Goal: Book appointment/travel/reservation

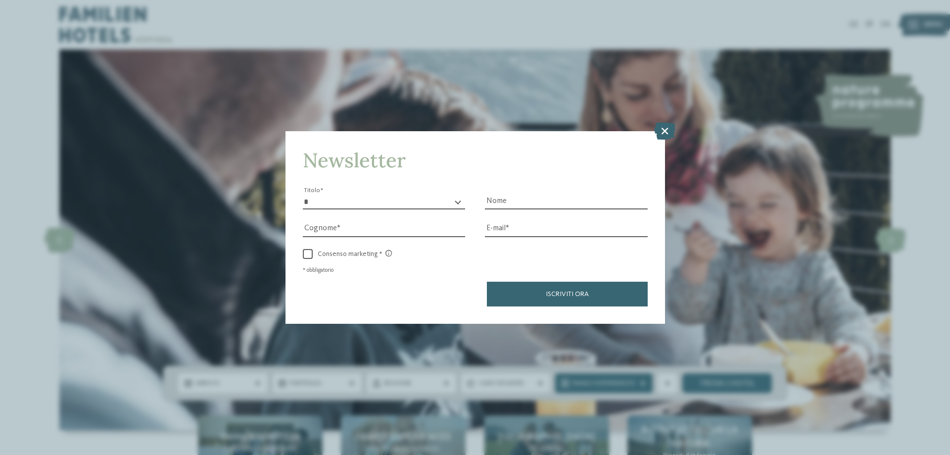
click at [657, 133] on icon at bounding box center [664, 130] width 21 height 17
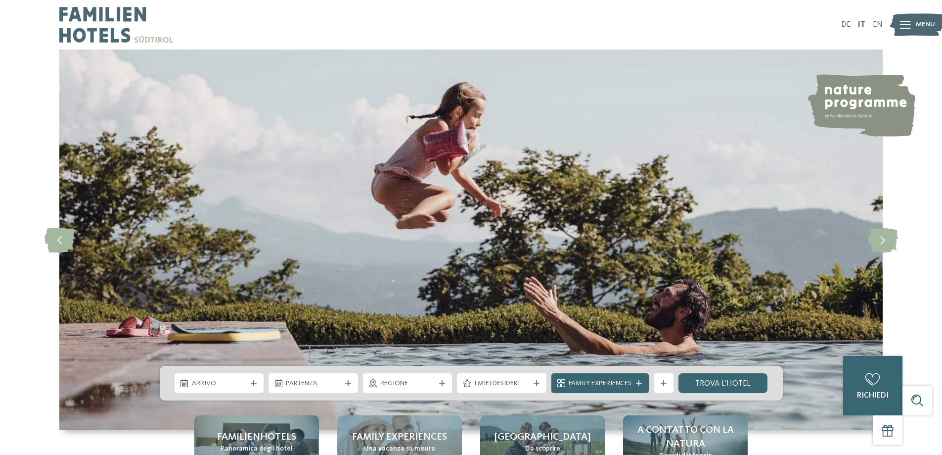
click at [255, 393] on div "Arrivo [GEOGRAPHIC_DATA]" at bounding box center [471, 383] width 623 height 35
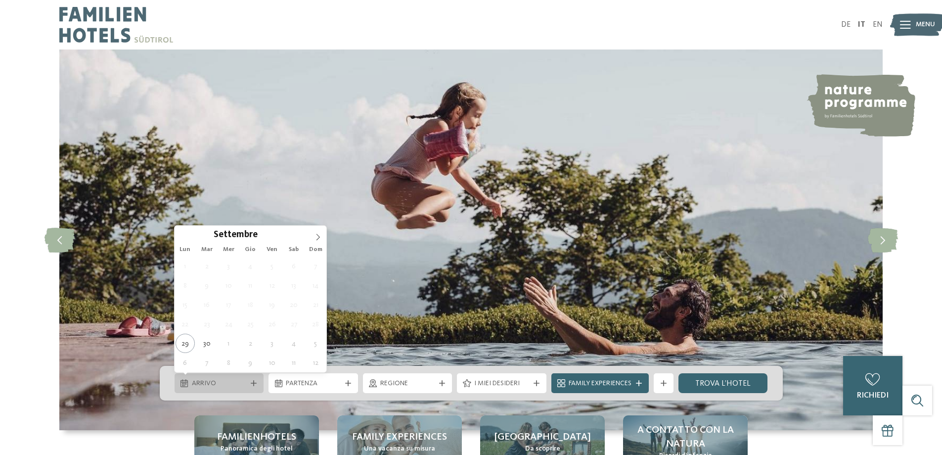
click at [249, 381] on div at bounding box center [254, 383] width 10 height 6
click at [323, 236] on span at bounding box center [318, 234] width 17 height 17
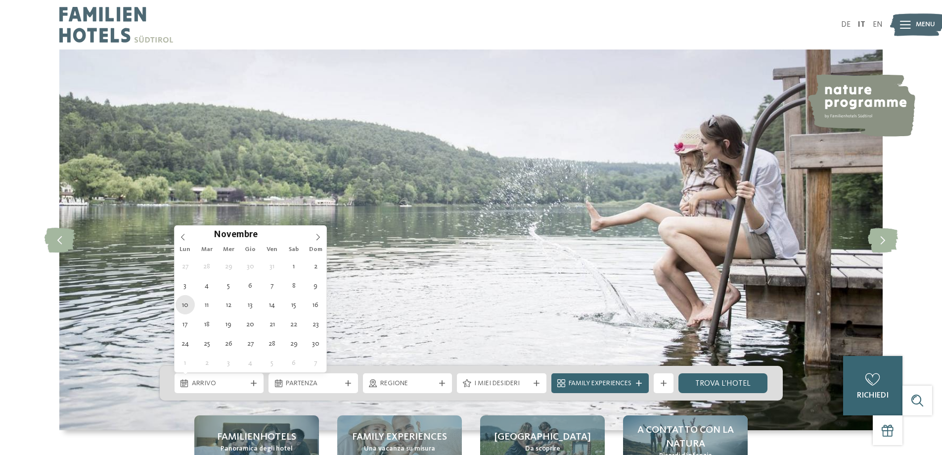
type div "[DATE]"
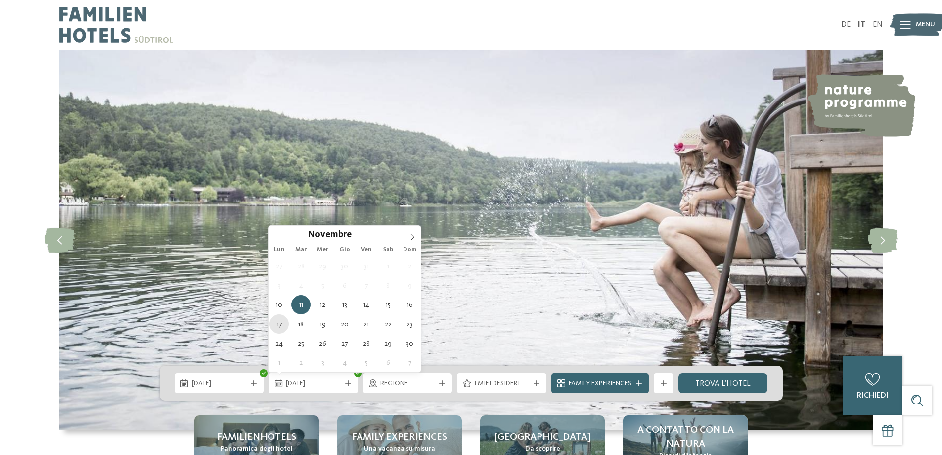
type div "[DATE]"
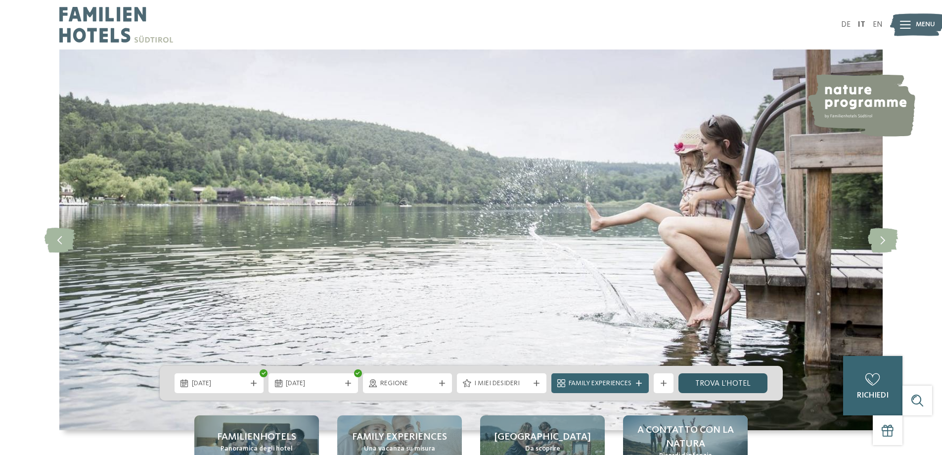
click at [715, 377] on link "trova l’hotel" at bounding box center [724, 383] width 90 height 20
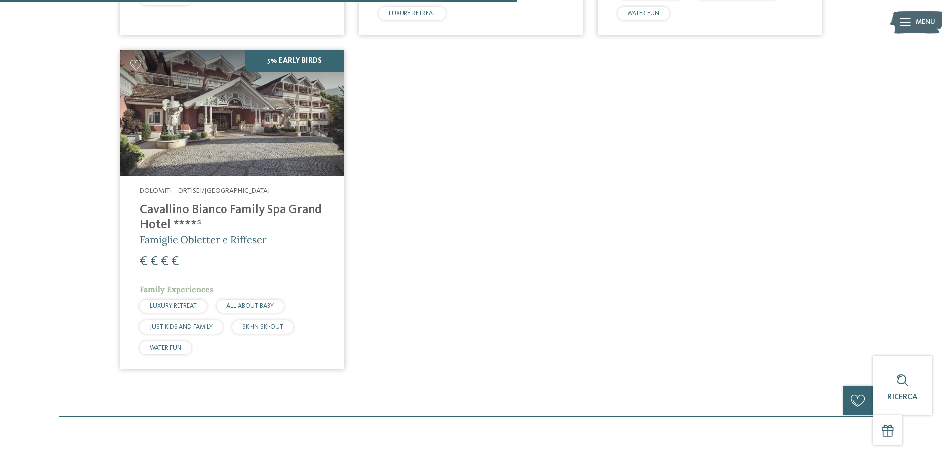
scroll to position [671, 0]
